Goal: Information Seeking & Learning: Learn about a topic

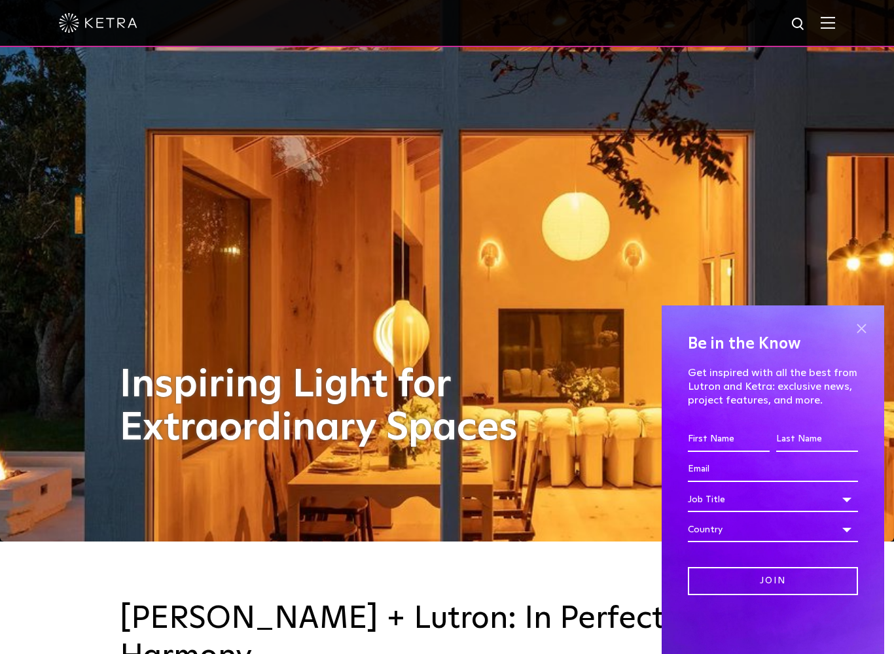
click at [864, 327] on span at bounding box center [861, 329] width 20 height 20
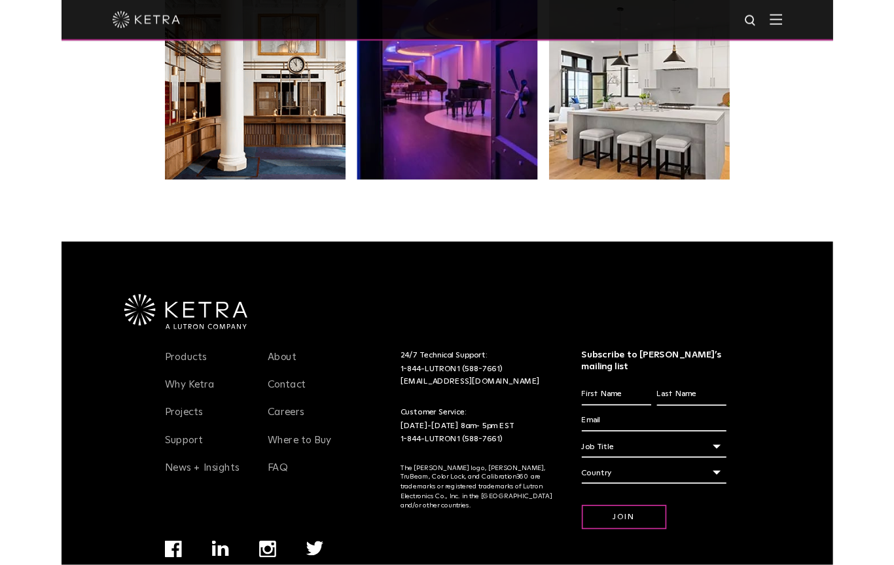
scroll to position [2697, 0]
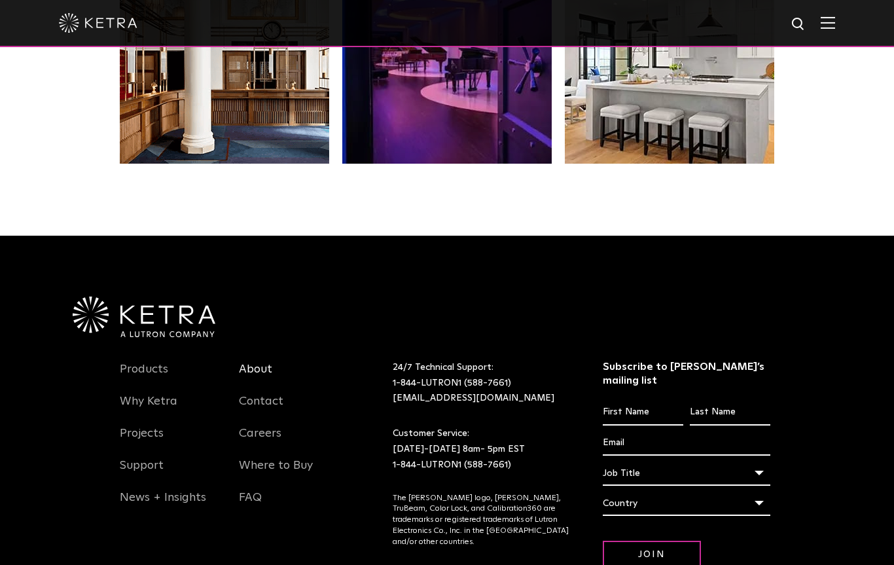
click at [250, 362] on link "About" at bounding box center [255, 377] width 33 height 30
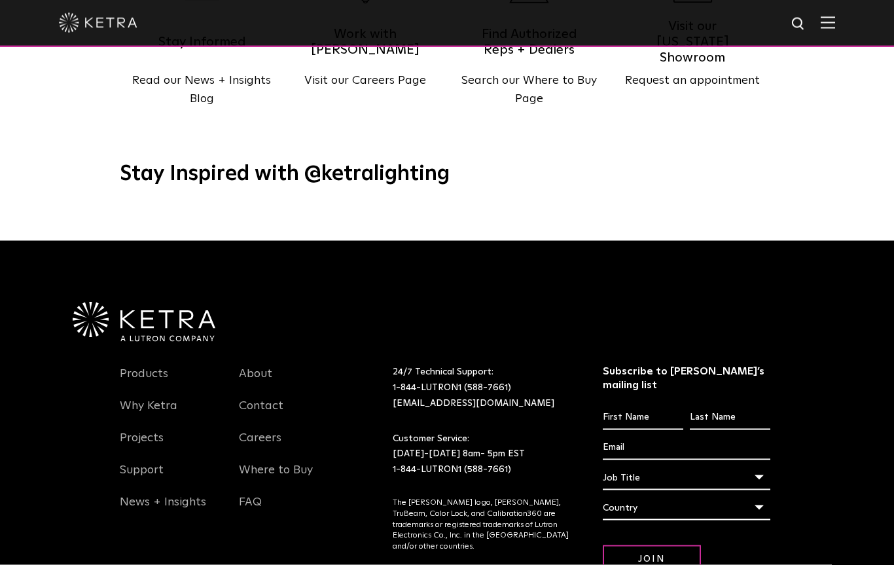
scroll to position [1673, 0]
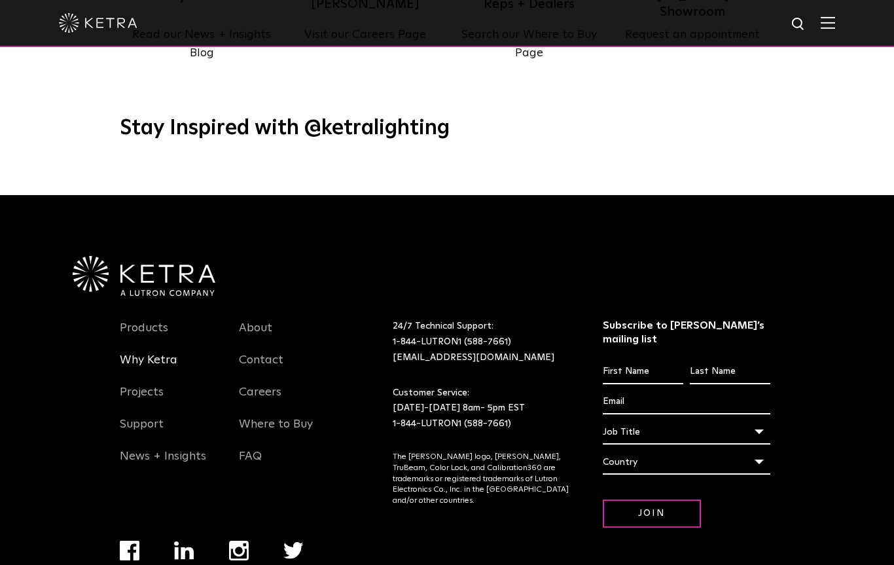
click at [129, 353] on link "Why Ketra" at bounding box center [149, 368] width 58 height 30
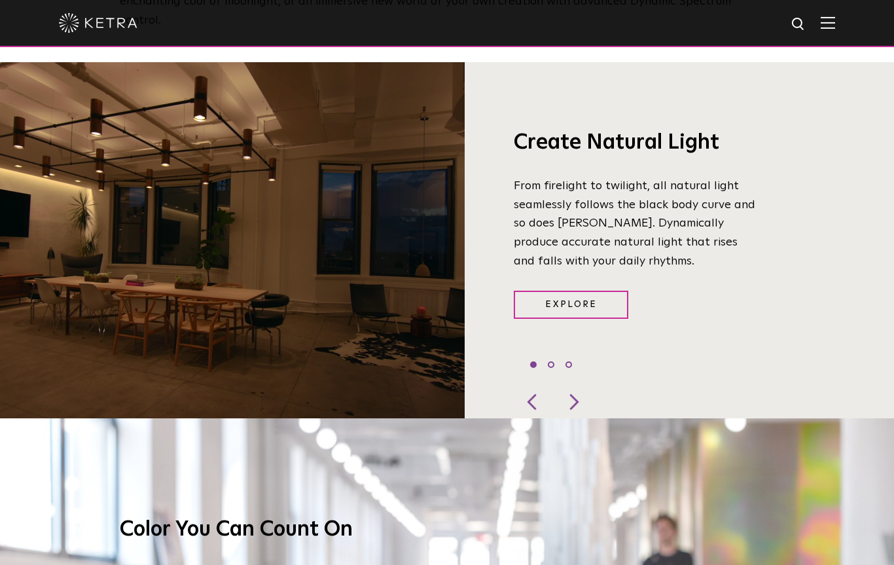
scroll to position [1021, 0]
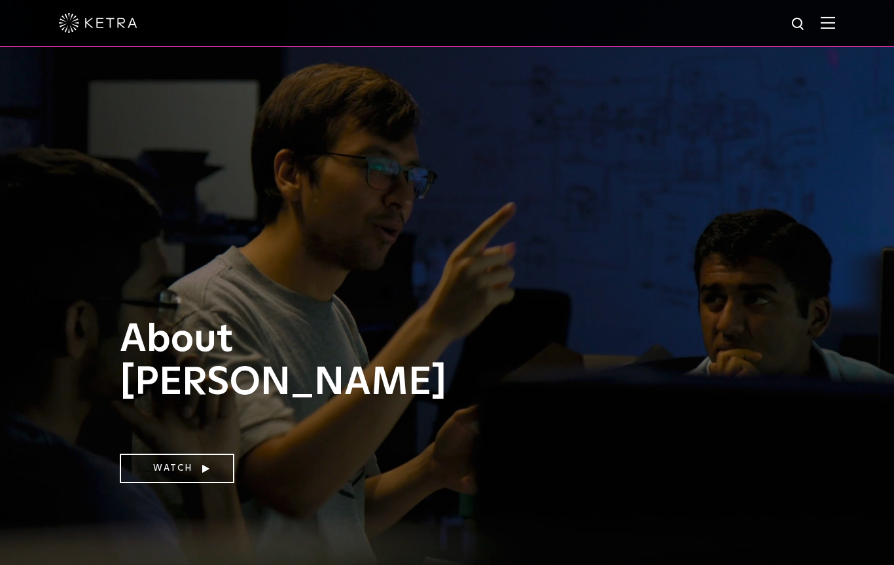
scroll to position [1634, 0]
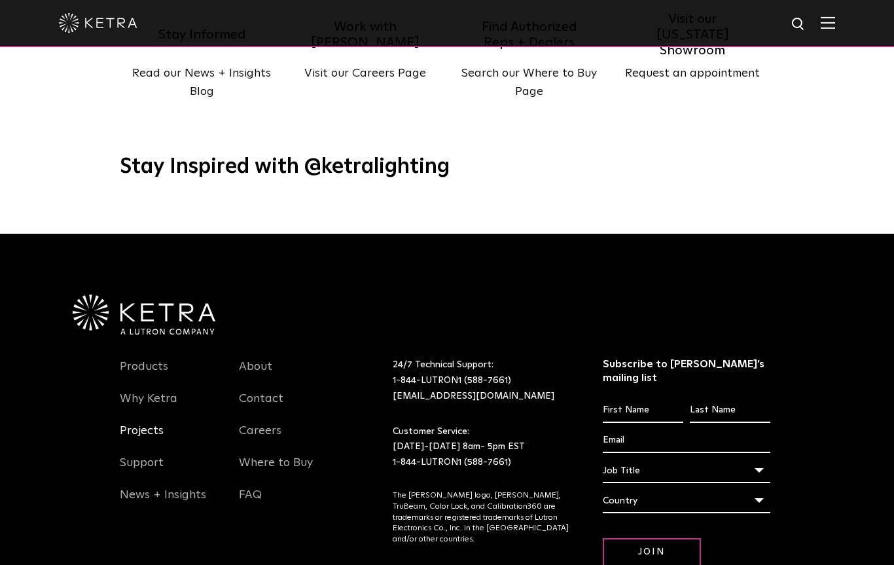
click at [135, 423] on link "Projects" at bounding box center [142, 438] width 44 height 30
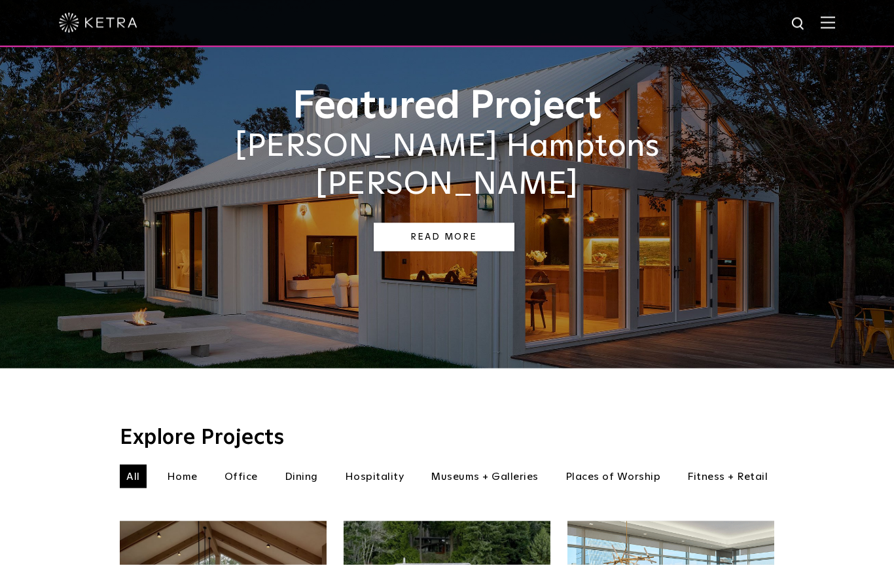
scroll to position [79, 0]
click at [414, 222] on link "Read More" at bounding box center [444, 236] width 141 height 28
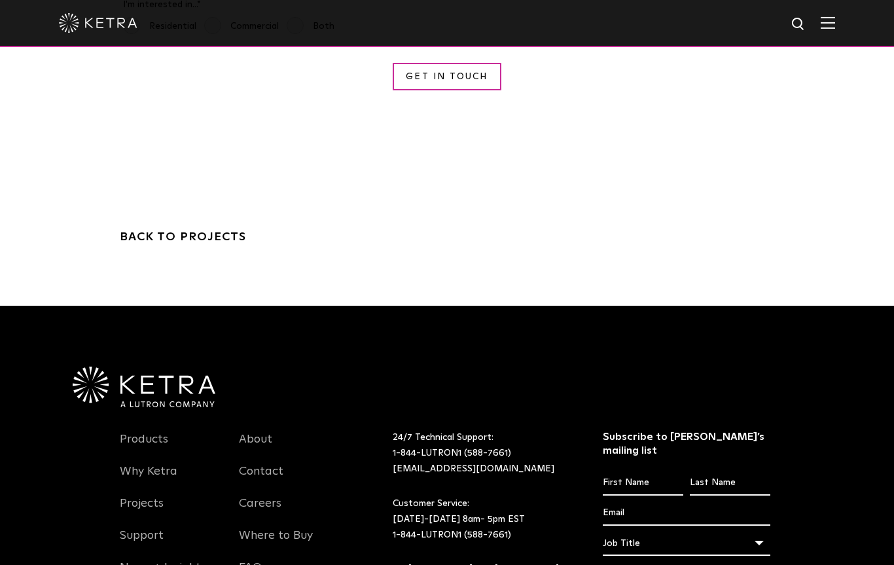
scroll to position [5004, 0]
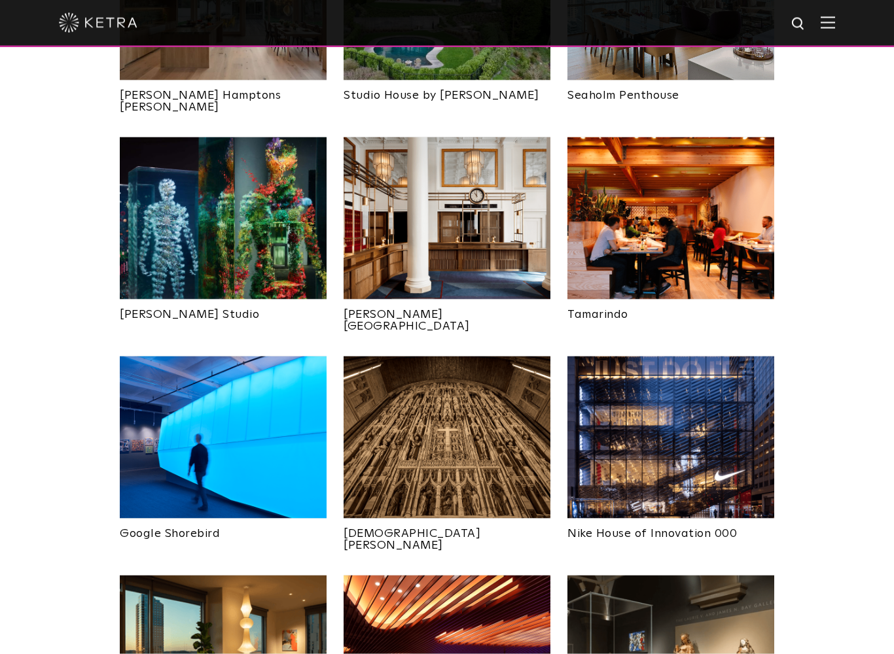
scroll to position [682, 0]
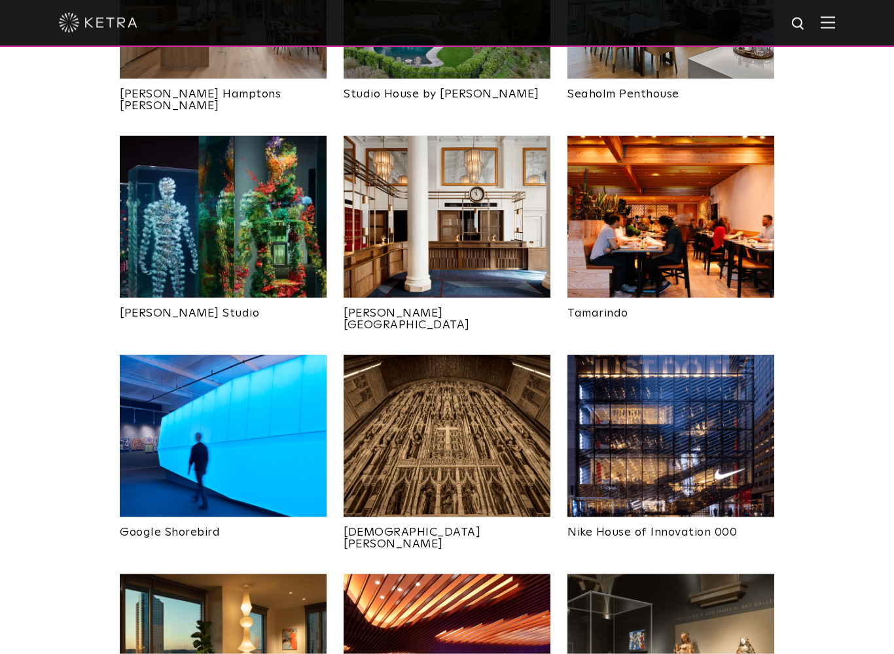
click at [161, 260] on img at bounding box center [223, 217] width 207 height 162
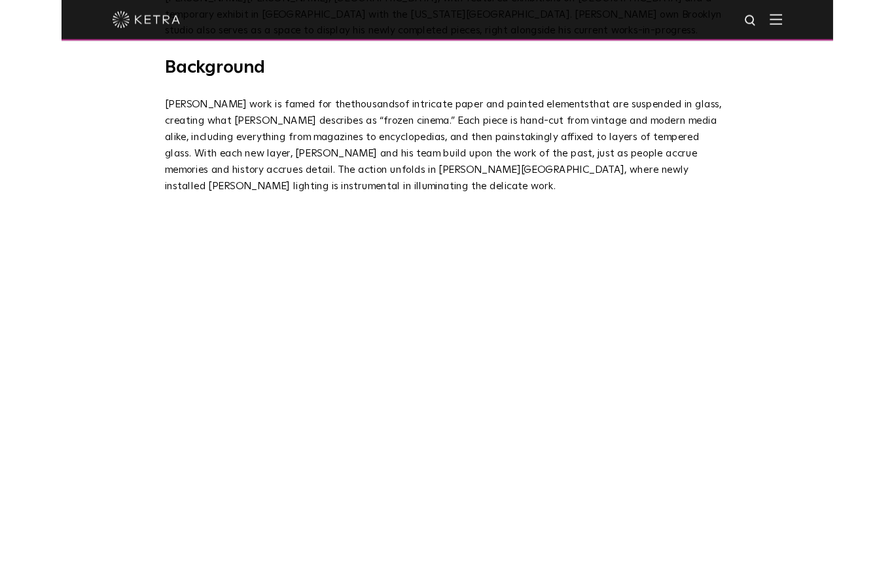
scroll to position [781, 0]
